Goal: Task Accomplishment & Management: Manage account settings

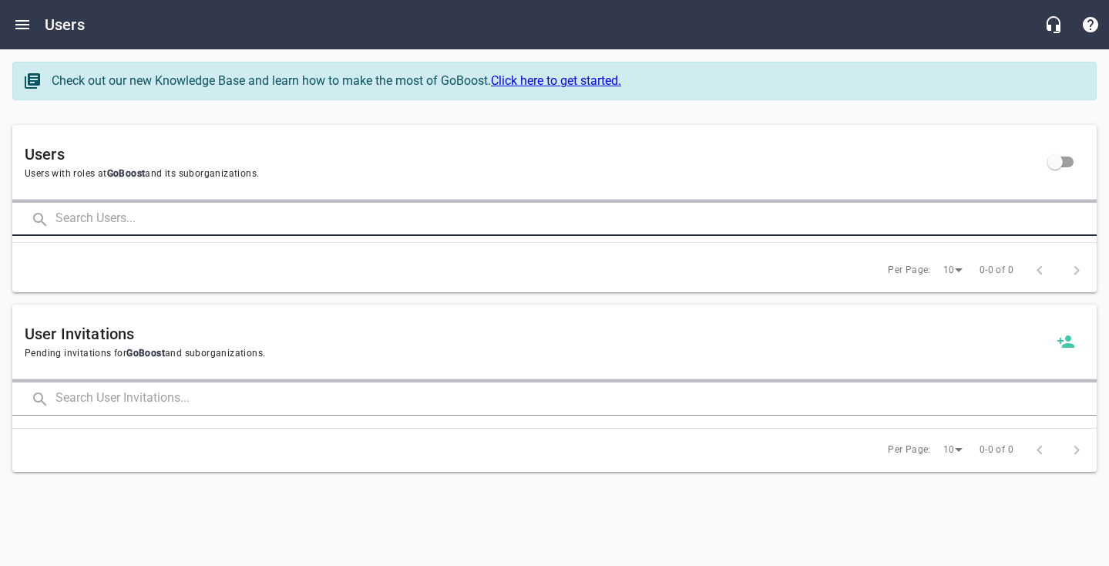
click at [76, 221] on input "text" at bounding box center [575, 219] width 1041 height 33
click button at bounding box center [0, 0] width 0 height 0
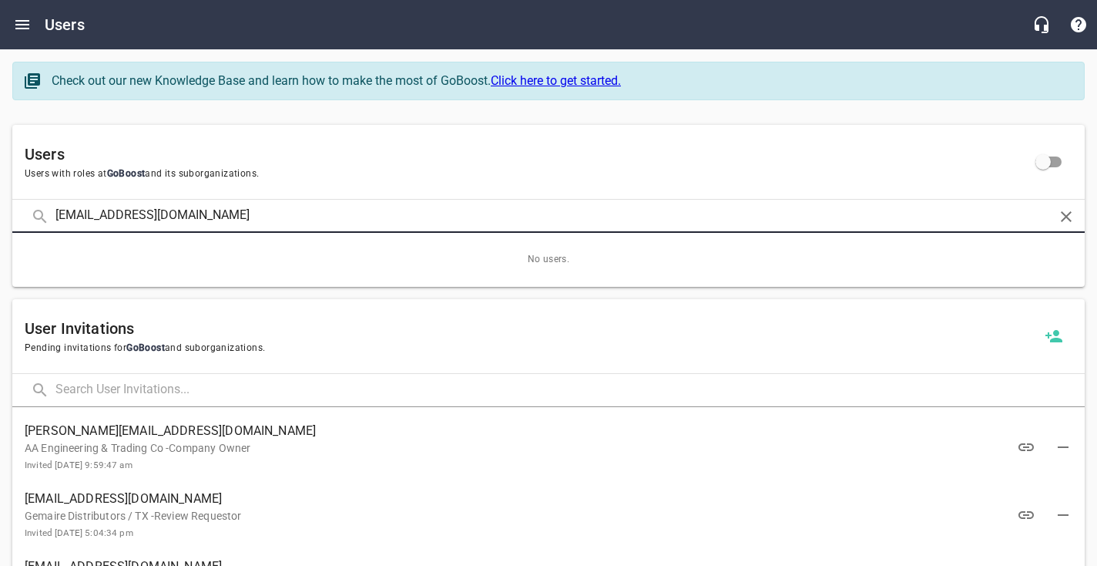
click at [254, 213] on input "[EMAIL_ADDRESS][DOMAIN_NAME]" at bounding box center [548, 216] width 986 height 33
click at [116, 217] on input "[EMAIL_ADDRESS][DOMAIN_NAME]" at bounding box center [548, 216] width 986 height 33
click at [123, 217] on input "[EMAIL_ADDRESS][DOMAIN_NAME]" at bounding box center [548, 216] width 986 height 33
type input "[EMAIL_ADDRESS][DOMAIN_NAME]"
click button at bounding box center [0, 0] width 0 height 0
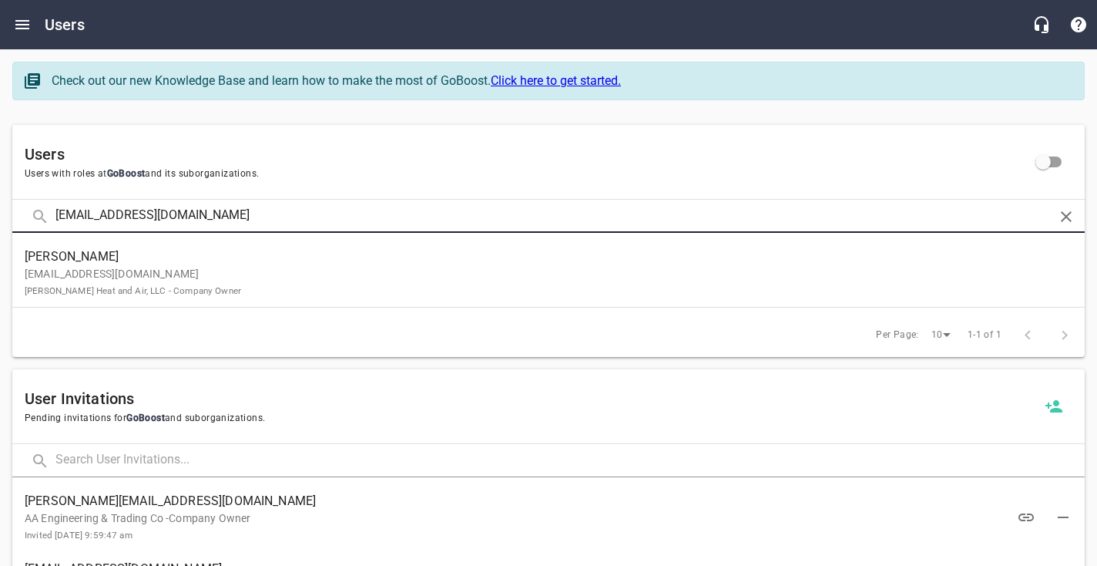
click at [119, 253] on span "[PERSON_NAME]" at bounding box center [543, 256] width 1036 height 18
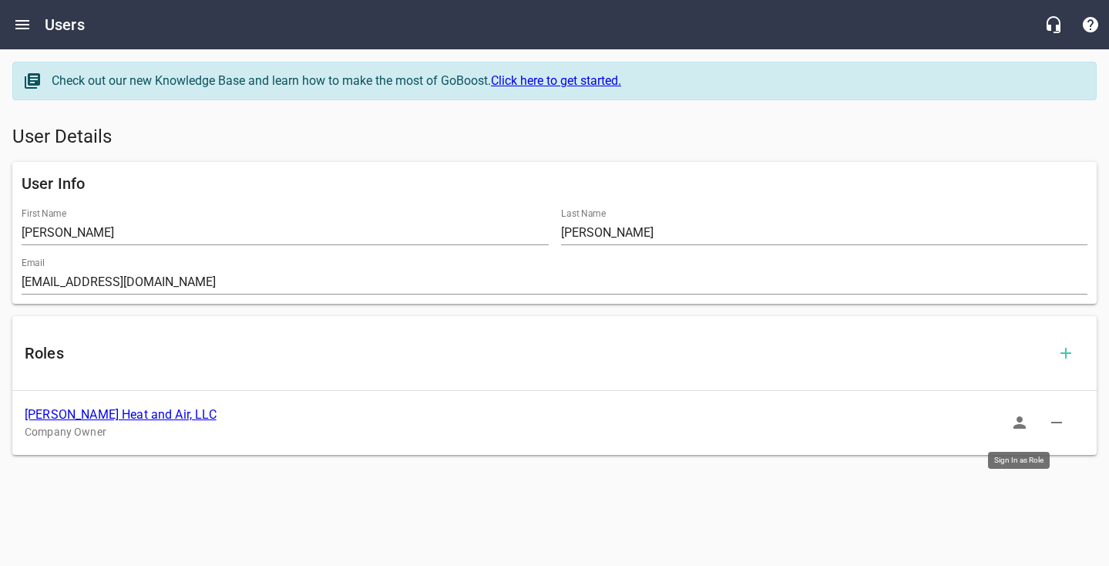
click at [1009, 422] on button "button" at bounding box center [1019, 422] width 37 height 37
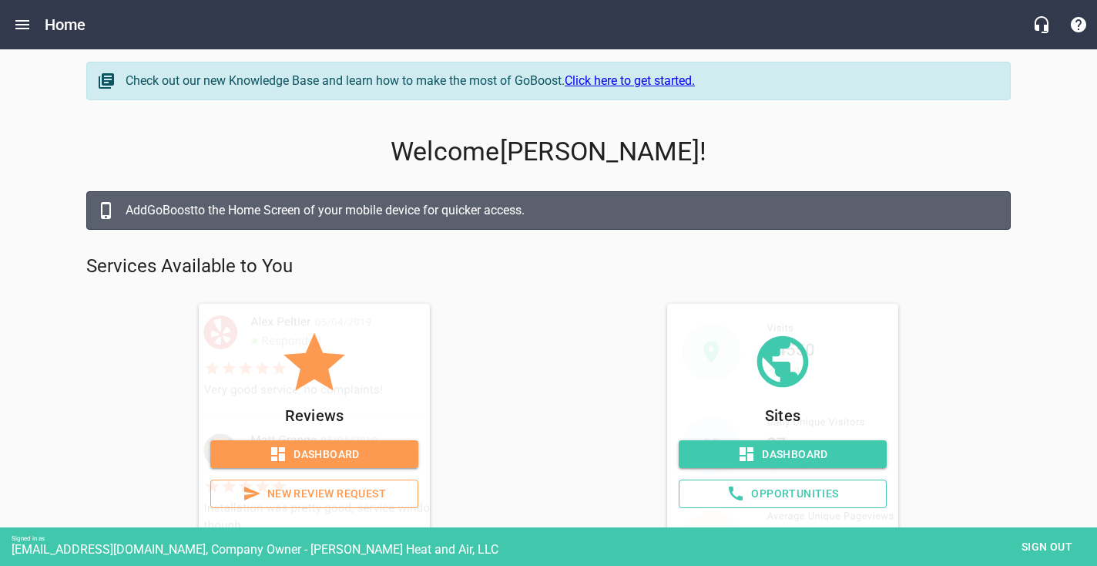
click at [747, 445] on icon at bounding box center [746, 454] width 18 height 18
